Goal: Task Accomplishment & Management: Use online tool/utility

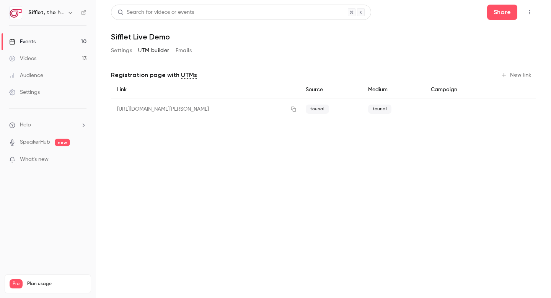
click at [62, 42] on link "Events 10" at bounding box center [48, 41] width 96 height 17
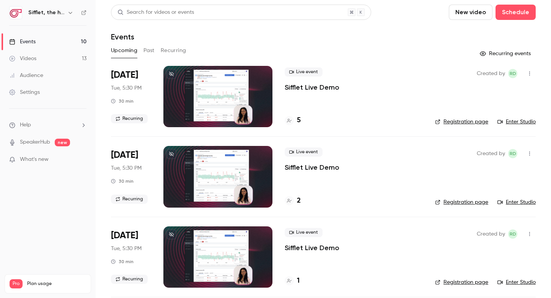
click at [297, 199] on h4 "2" at bounding box center [299, 201] width 4 height 10
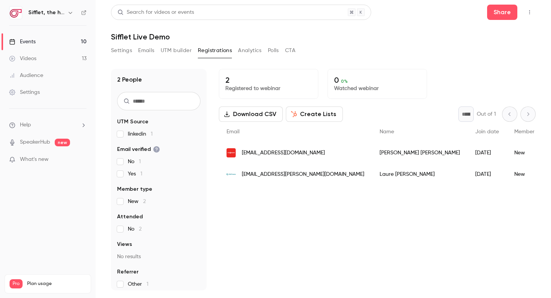
click at [59, 42] on link "Events 10" at bounding box center [48, 41] width 96 height 17
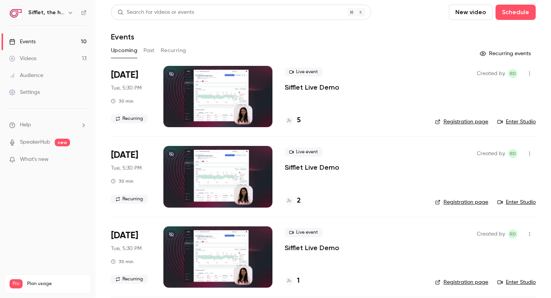
click at [296, 281] on div "1" at bounding box center [292, 281] width 15 height 10
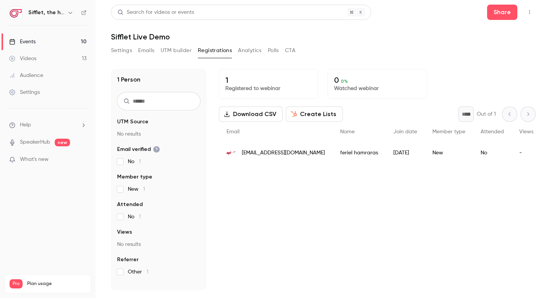
click at [58, 43] on link "Events 10" at bounding box center [48, 41] width 96 height 17
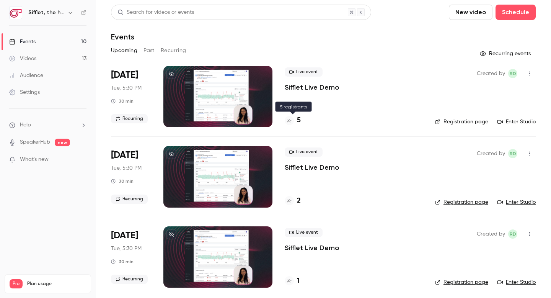
click at [299, 120] on h4 "5" at bounding box center [299, 120] width 4 height 10
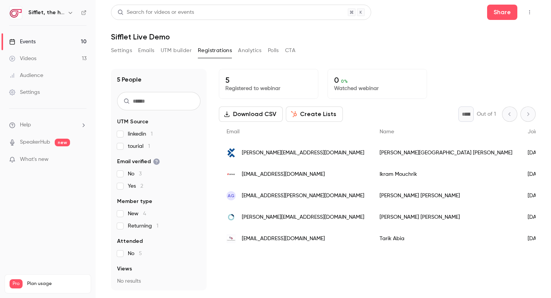
click at [321, 112] on button "Create Lists" at bounding box center [314, 113] width 57 height 15
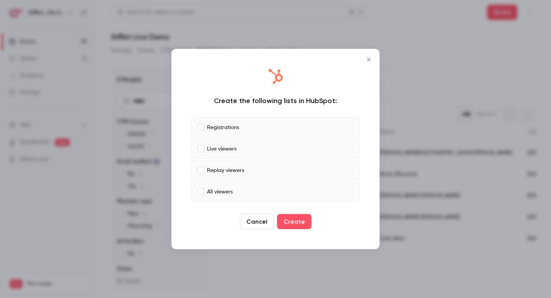
click at [197, 149] on label "Live viewers" at bounding box center [275, 149] width 168 height 20
click at [204, 169] on label "Replay viewers" at bounding box center [275, 170] width 168 height 20
click at [304, 224] on button "Create" at bounding box center [294, 221] width 34 height 15
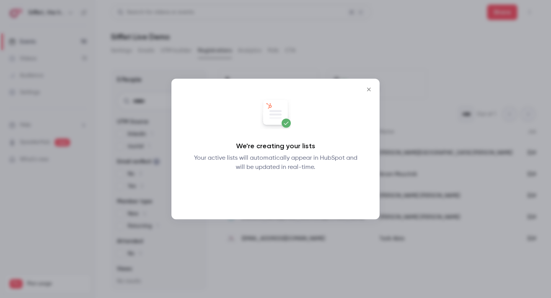
click at [275, 191] on button "Okay" at bounding box center [276, 191] width 28 height 15
